Goal: Check status

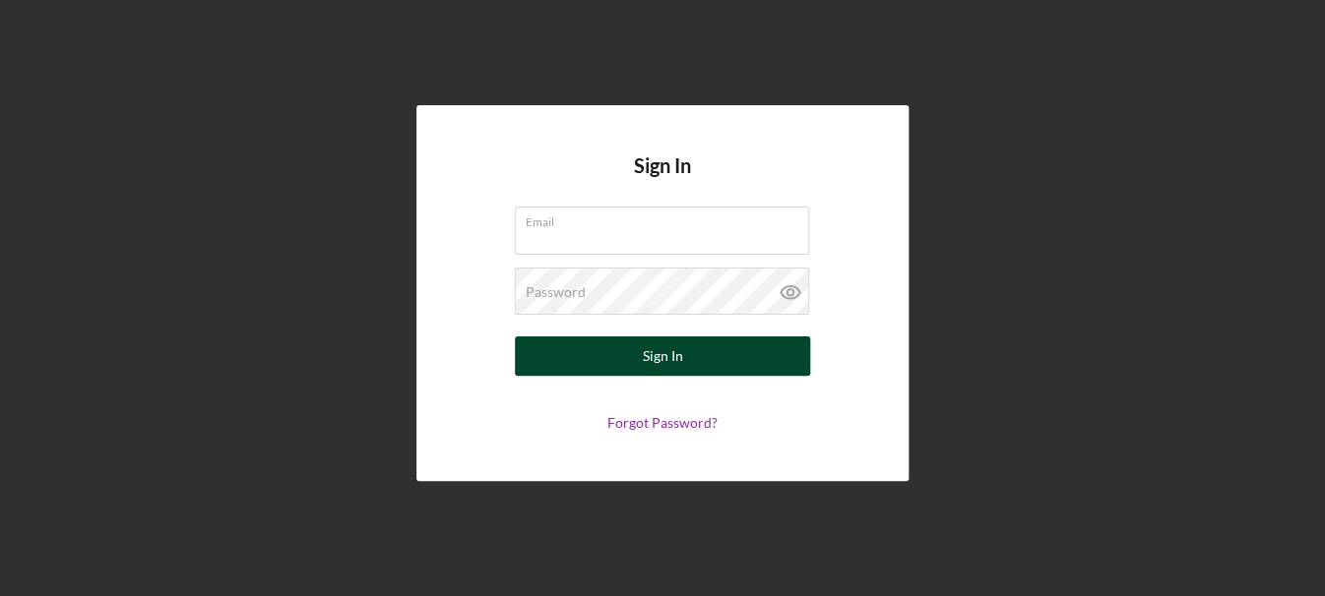
type input "[EMAIL_ADDRESS][DOMAIN_NAME]"
click at [651, 365] on div "Sign In" at bounding box center [663, 356] width 40 height 39
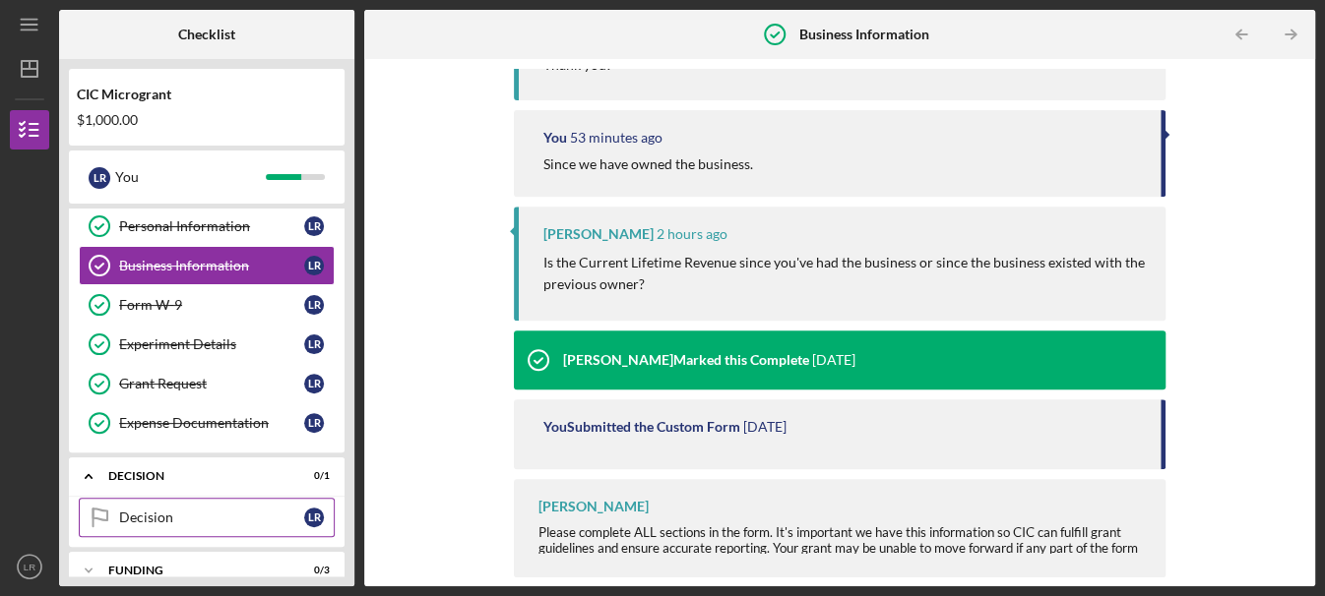
scroll to position [66, 0]
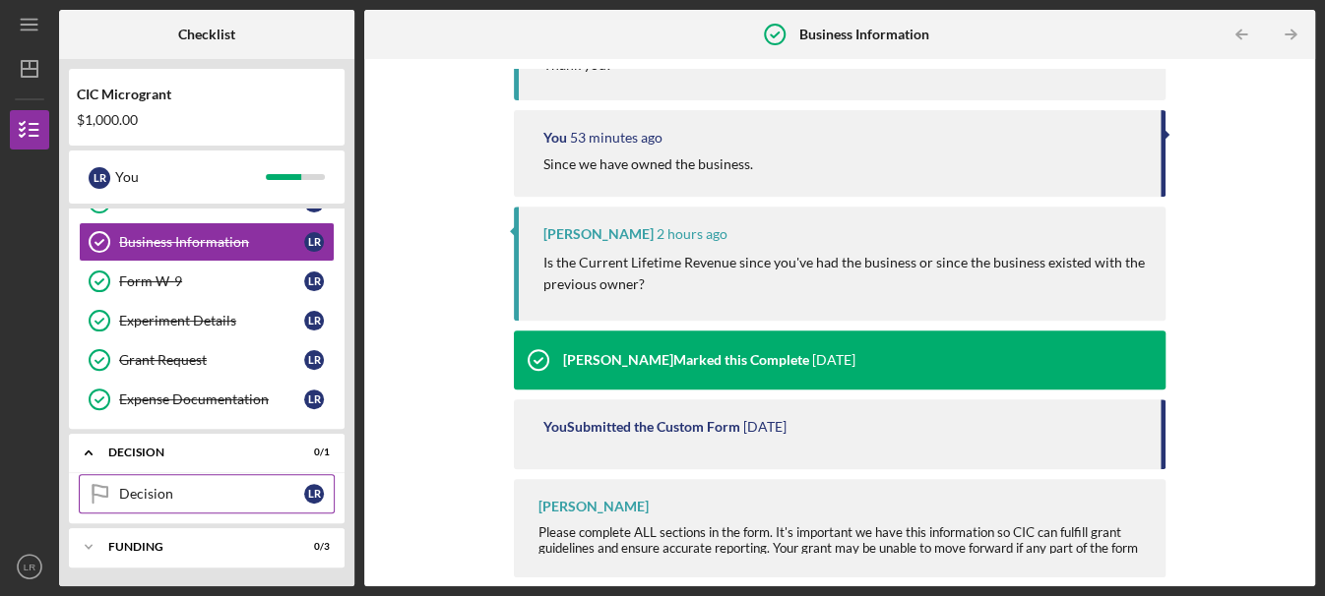
click at [169, 497] on div "Decision" at bounding box center [211, 494] width 185 height 16
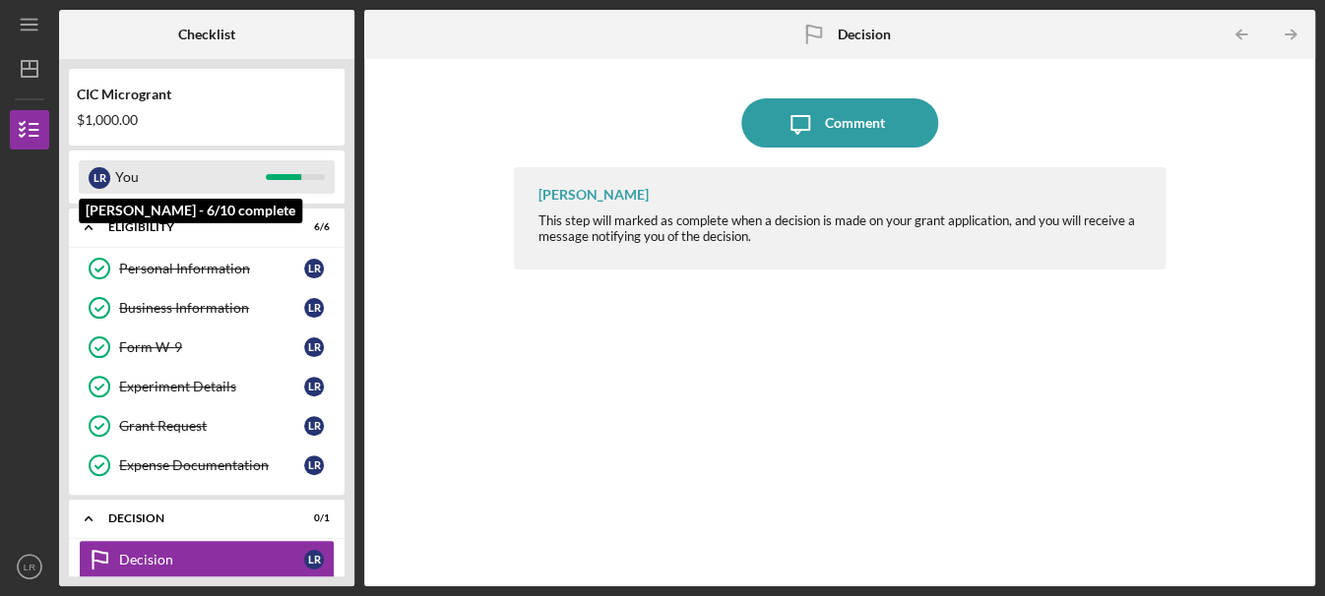
click at [186, 182] on div "You" at bounding box center [190, 176] width 151 height 33
